Goal: Navigation & Orientation: Find specific page/section

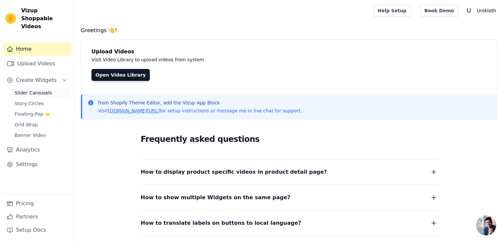
click at [29, 90] on span "Slider Carousels" at bounding box center [33, 93] width 37 height 7
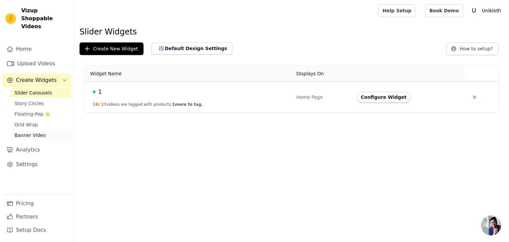
click at [44, 131] on link "Banner Video" at bounding box center [41, 135] width 61 height 9
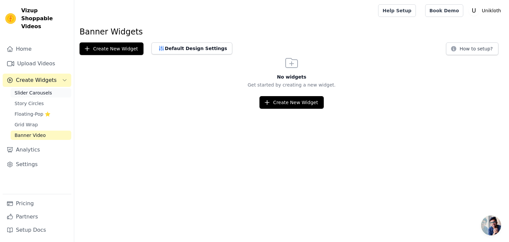
click at [47, 88] on link "Slider Carousels" at bounding box center [41, 92] width 61 height 9
